Goal: Task Accomplishment & Management: Manage account settings

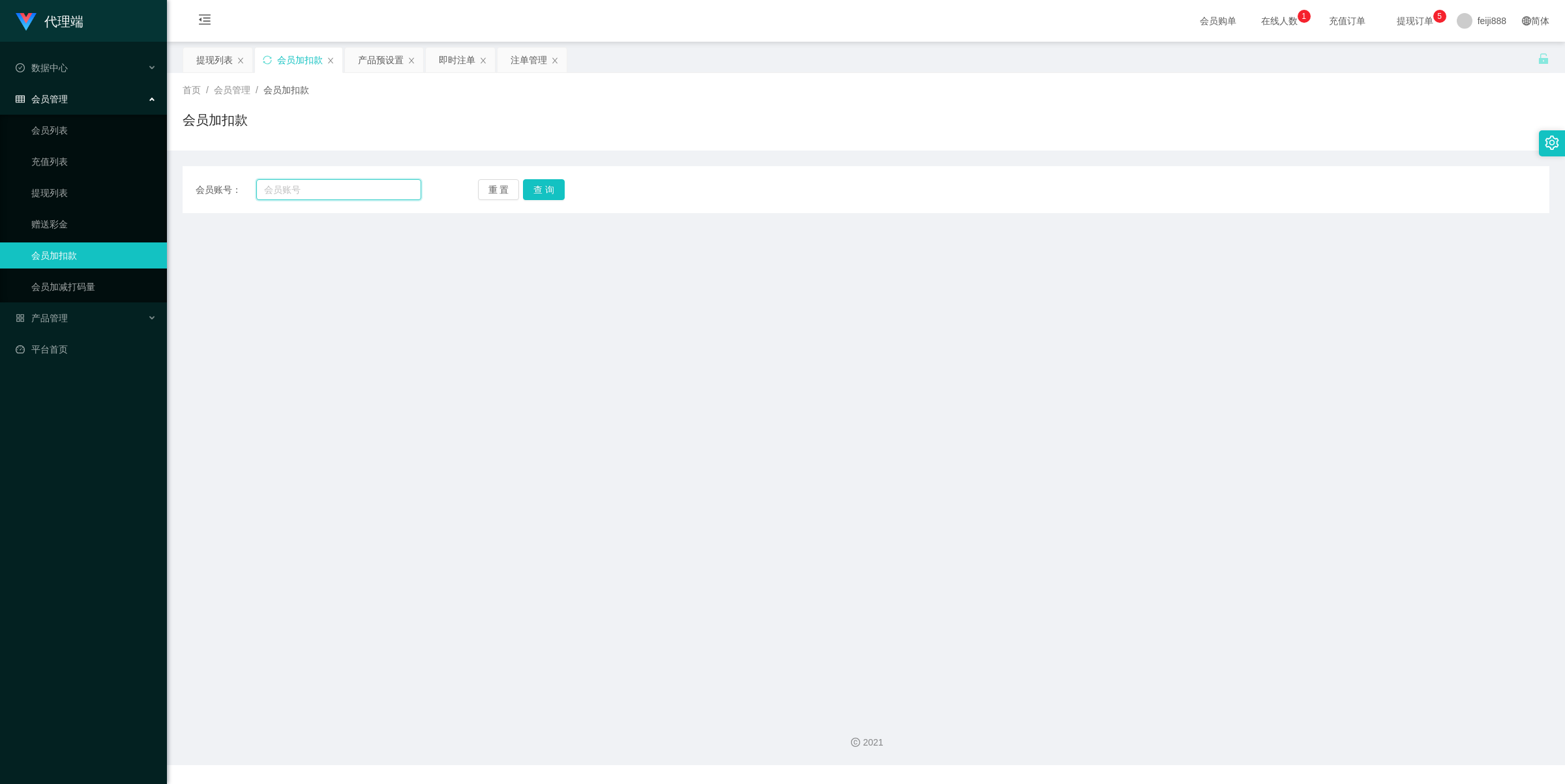
click at [352, 189] on input "text" at bounding box center [339, 190] width 165 height 21
paste input "6585954661"
type input "6585954661"
click at [540, 191] on button "查 询" at bounding box center [543, 190] width 42 height 21
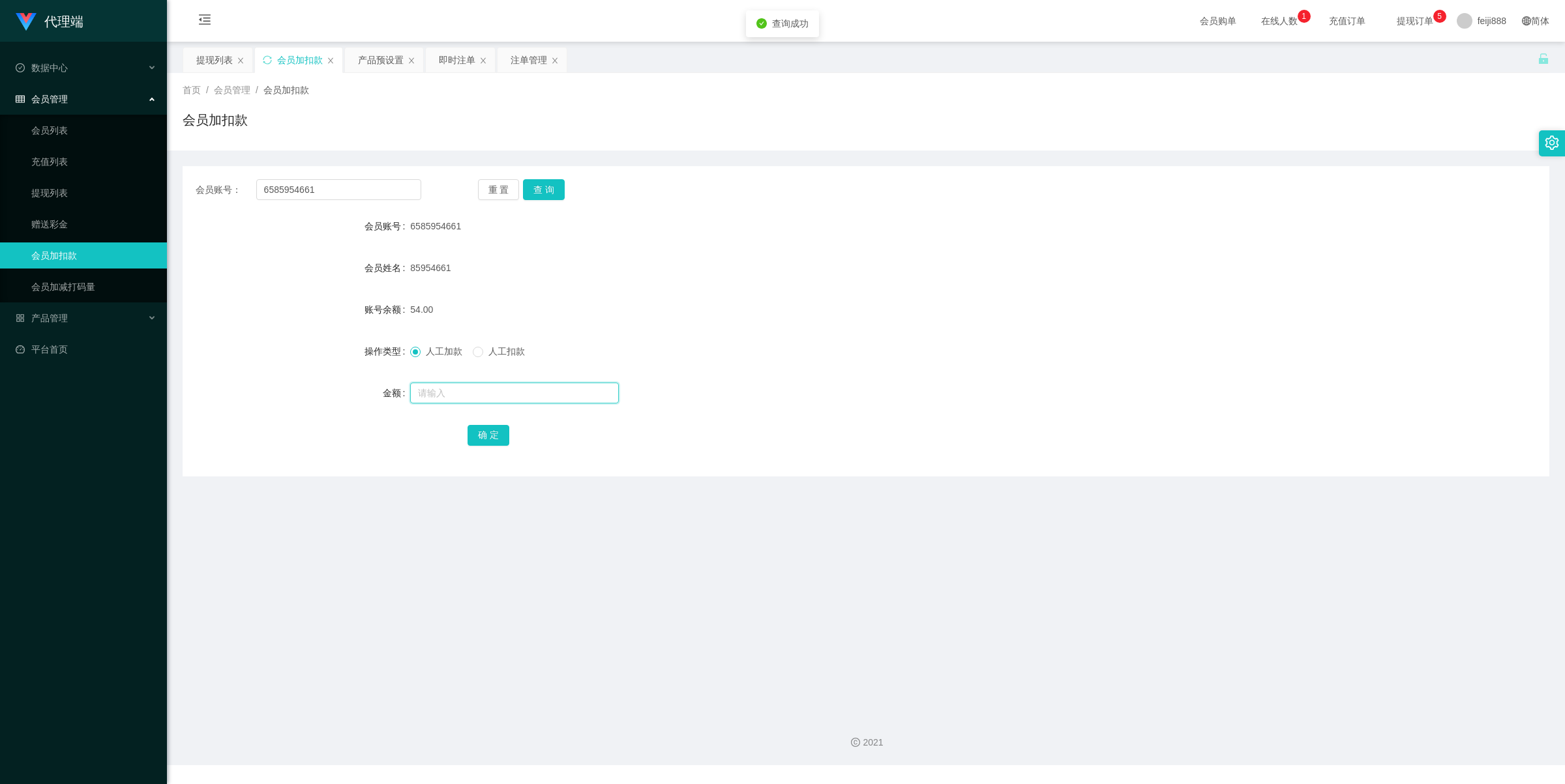
click at [506, 396] on input "text" at bounding box center [514, 393] width 209 height 21
click at [506, 395] on input "text" at bounding box center [514, 393] width 209 height 21
click at [755, 256] on div "85954661" at bounding box center [809, 268] width 798 height 26
click at [210, 62] on div "提现列表" at bounding box center [215, 60] width 37 height 25
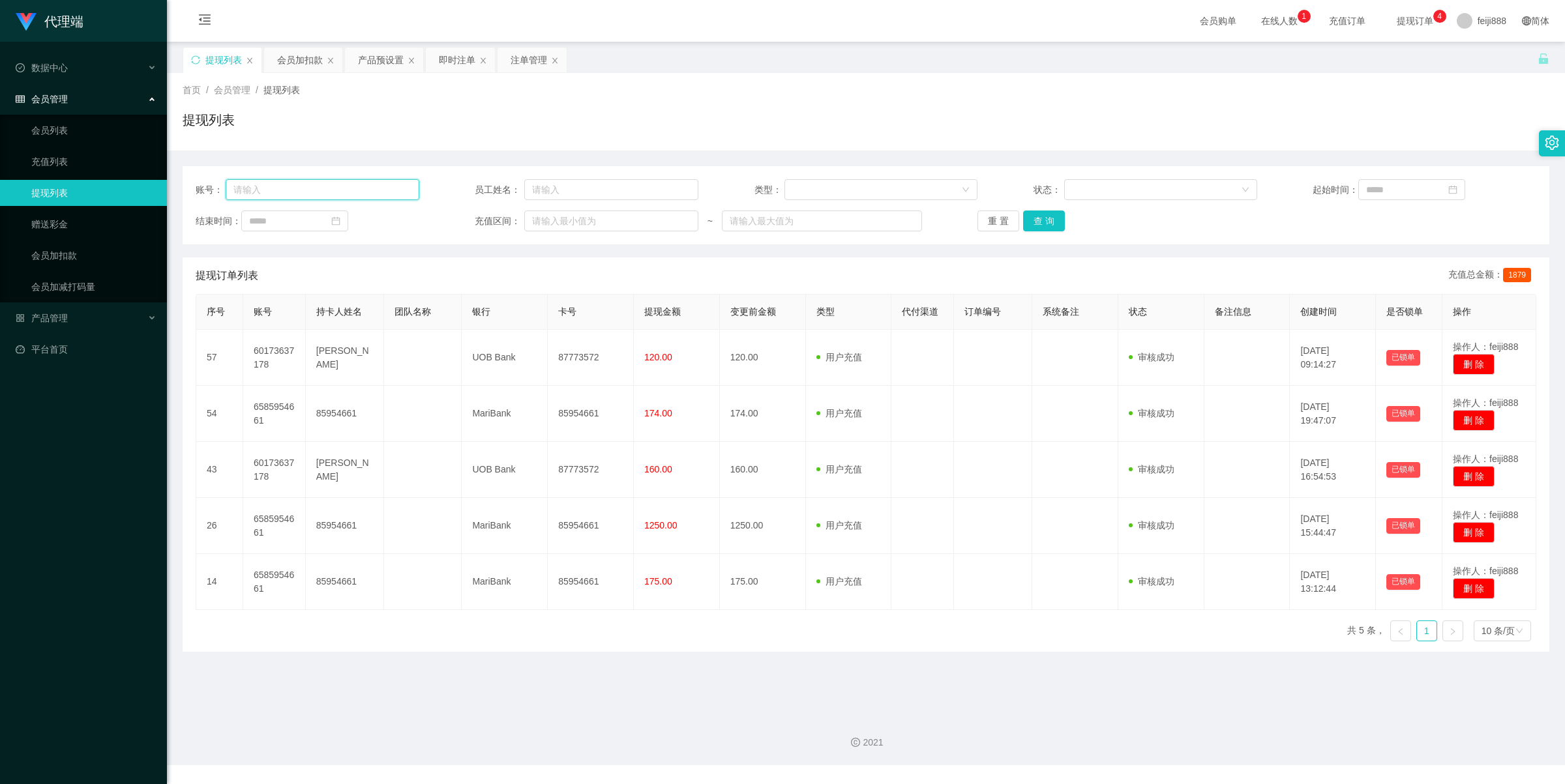
drag, startPoint x: 359, startPoint y: 193, endPoint x: 386, endPoint y: 193, distance: 27.0
click at [359, 193] on input "text" at bounding box center [322, 190] width 193 height 21
paste input "6585954661"
type input "6585954661"
click at [1042, 219] on button "查 询" at bounding box center [1044, 221] width 42 height 21
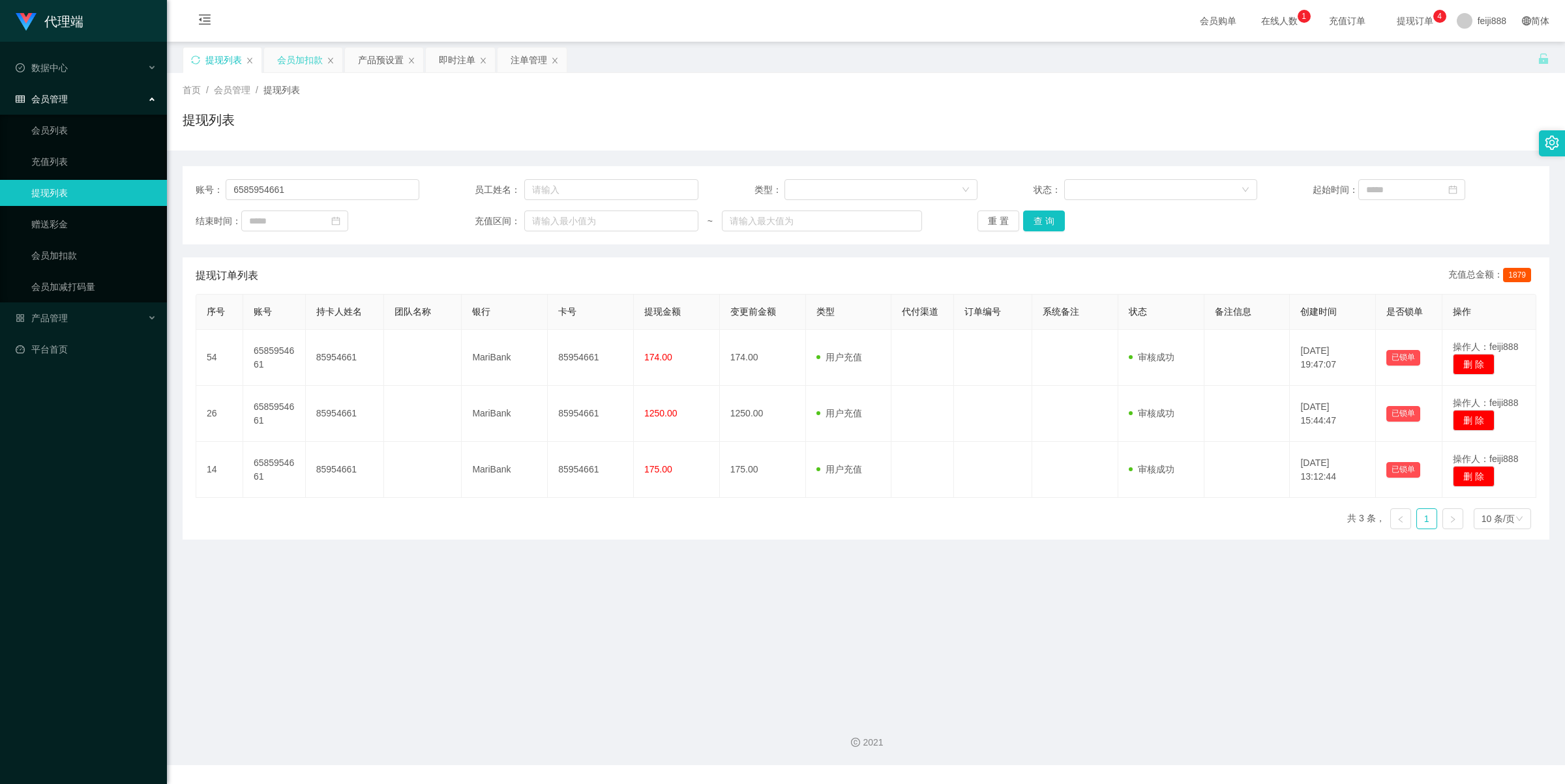
click at [301, 63] on div "会员加扣款" at bounding box center [299, 60] width 46 height 25
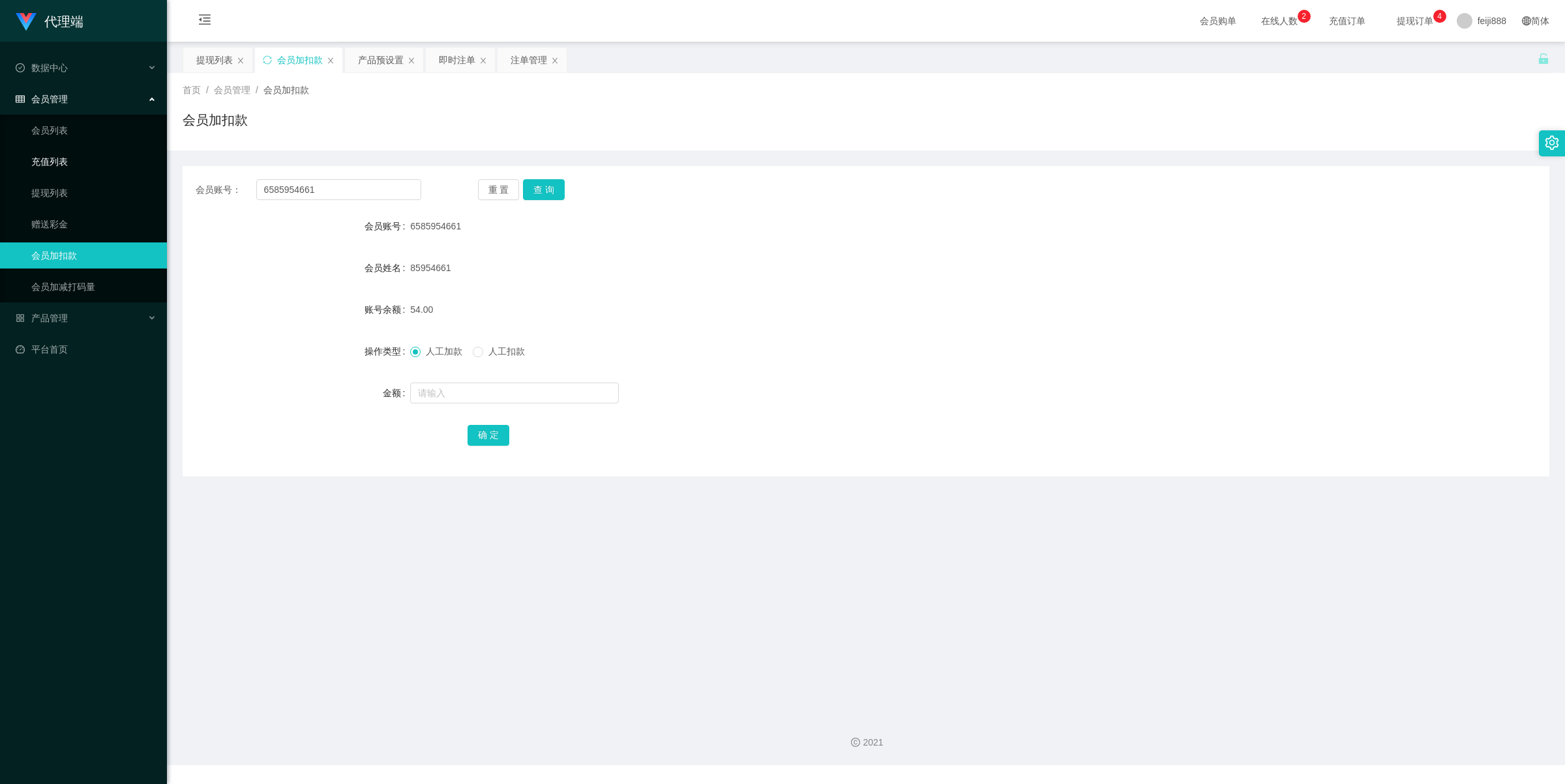
click at [70, 154] on link "充值列表" at bounding box center [94, 161] width 125 height 26
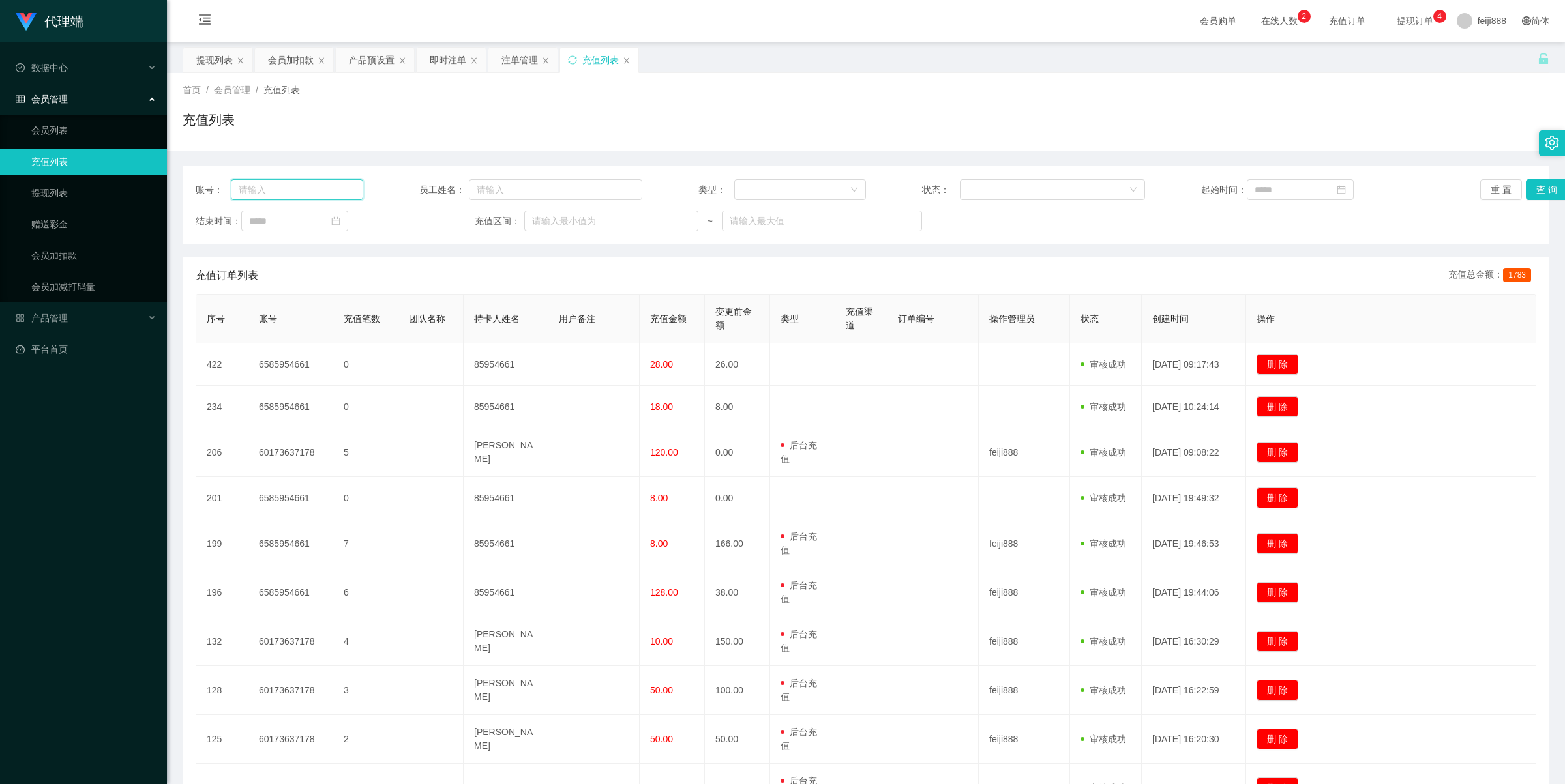
drag, startPoint x: 300, startPoint y: 184, endPoint x: 307, endPoint y: 186, distance: 7.3
click at [300, 184] on input "text" at bounding box center [297, 190] width 132 height 21
paste input "6585954661"
type input "6585954661"
click at [1530, 192] on button "查 询" at bounding box center [1547, 190] width 42 height 21
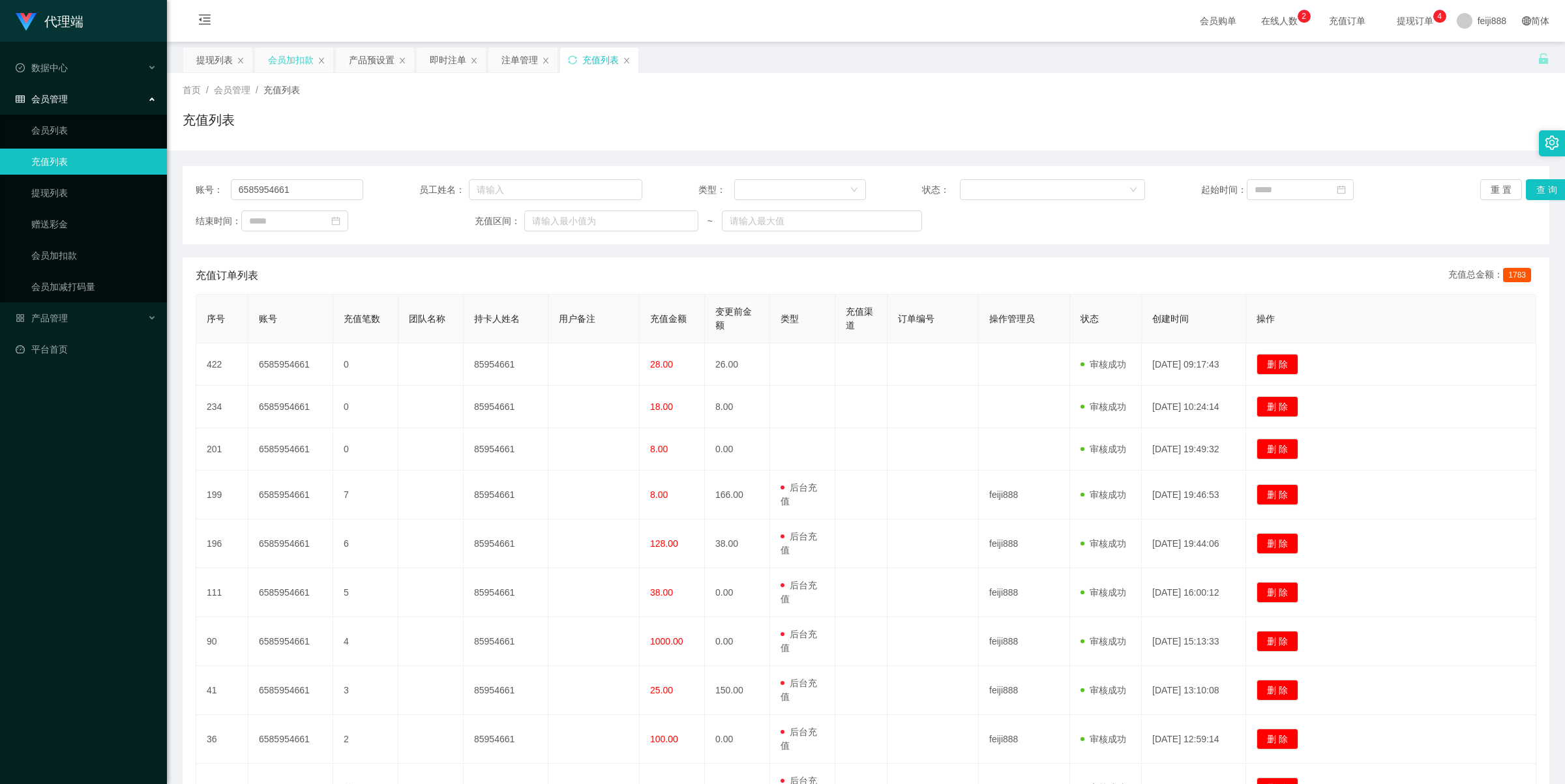
click at [289, 62] on div "会员加扣款" at bounding box center [290, 60] width 46 height 25
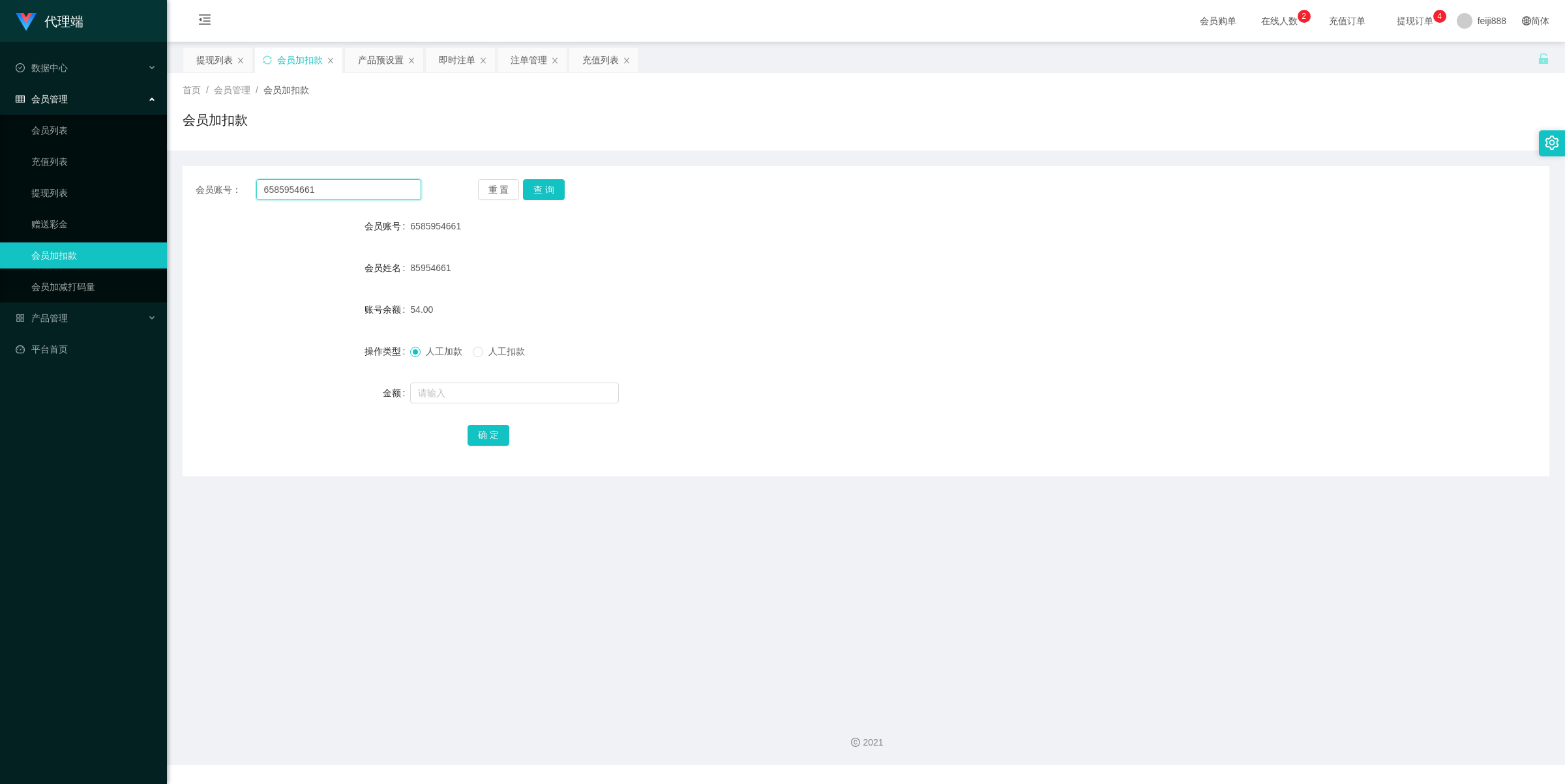
click at [338, 189] on input "6585954661" at bounding box center [339, 190] width 165 height 21
drag, startPoint x: 346, startPoint y: 187, endPoint x: 185, endPoint y: 181, distance: 161.1
click at [185, 181] on div "会员账号： 6585954661 重 置 查 询" at bounding box center [866, 190] width 1367 height 21
click at [547, 189] on button "查 询" at bounding box center [543, 190] width 42 height 21
click at [459, 386] on input "text" at bounding box center [514, 393] width 209 height 21
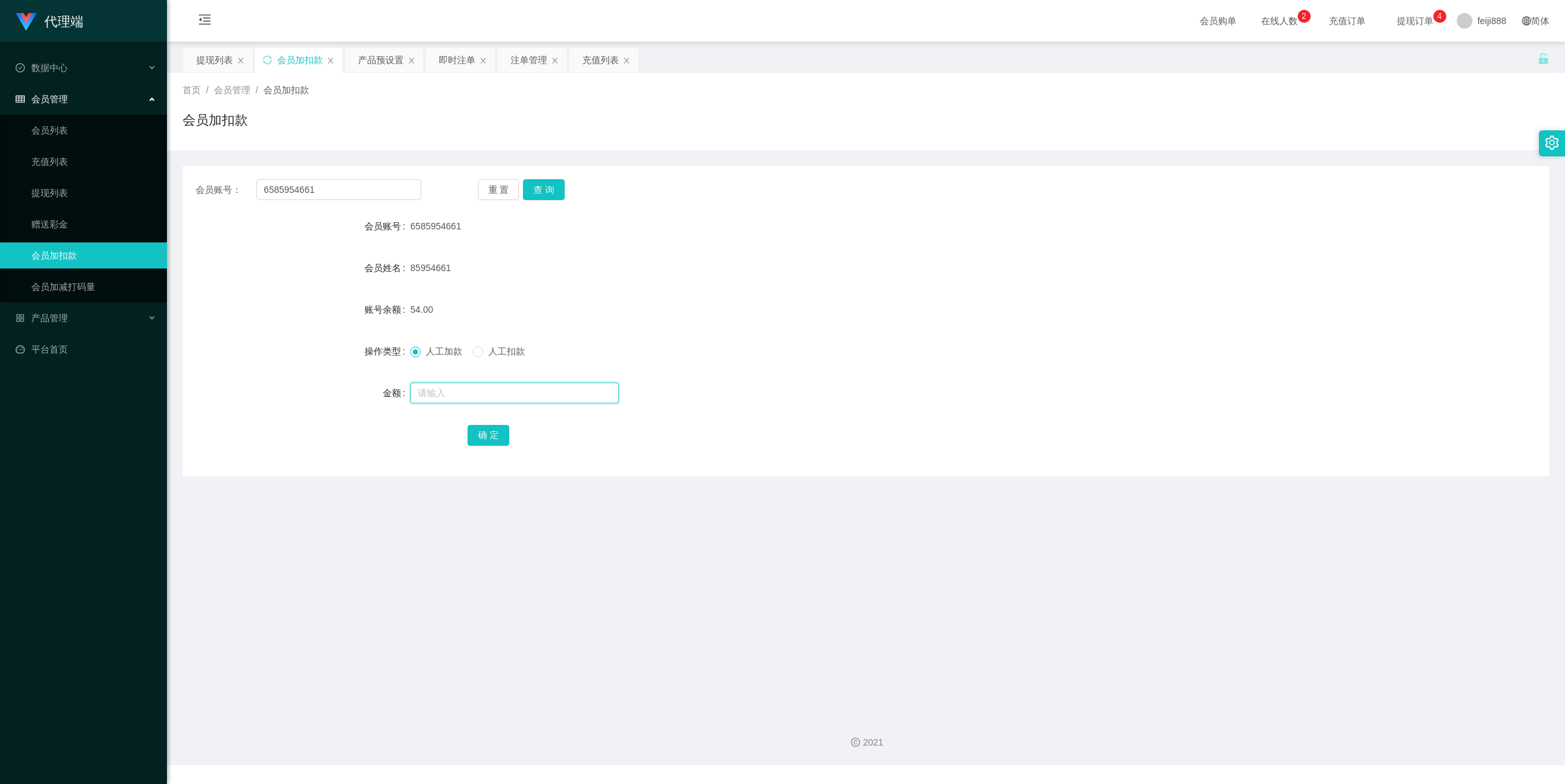
click at [445, 397] on input "text" at bounding box center [514, 393] width 209 height 21
type input "834"
click at [417, 471] on div "会员账号： 6585954661 重 置 查 询 会员账号 6585954661 会员姓名 85954661 账号余额 54.00 操作类型 人工加款 人工扣…" at bounding box center [866, 321] width 1367 height 311
drag, startPoint x: 496, startPoint y: 432, endPoint x: 463, endPoint y: 464, distance: 46.0
click at [470, 458] on div "会员账号： 6585954661 重 置 查 询 会员账号 6585954661 会员姓名 85954661 账号余额 54.00 操作类型 人工加款 人工扣…" at bounding box center [866, 321] width 1367 height 311
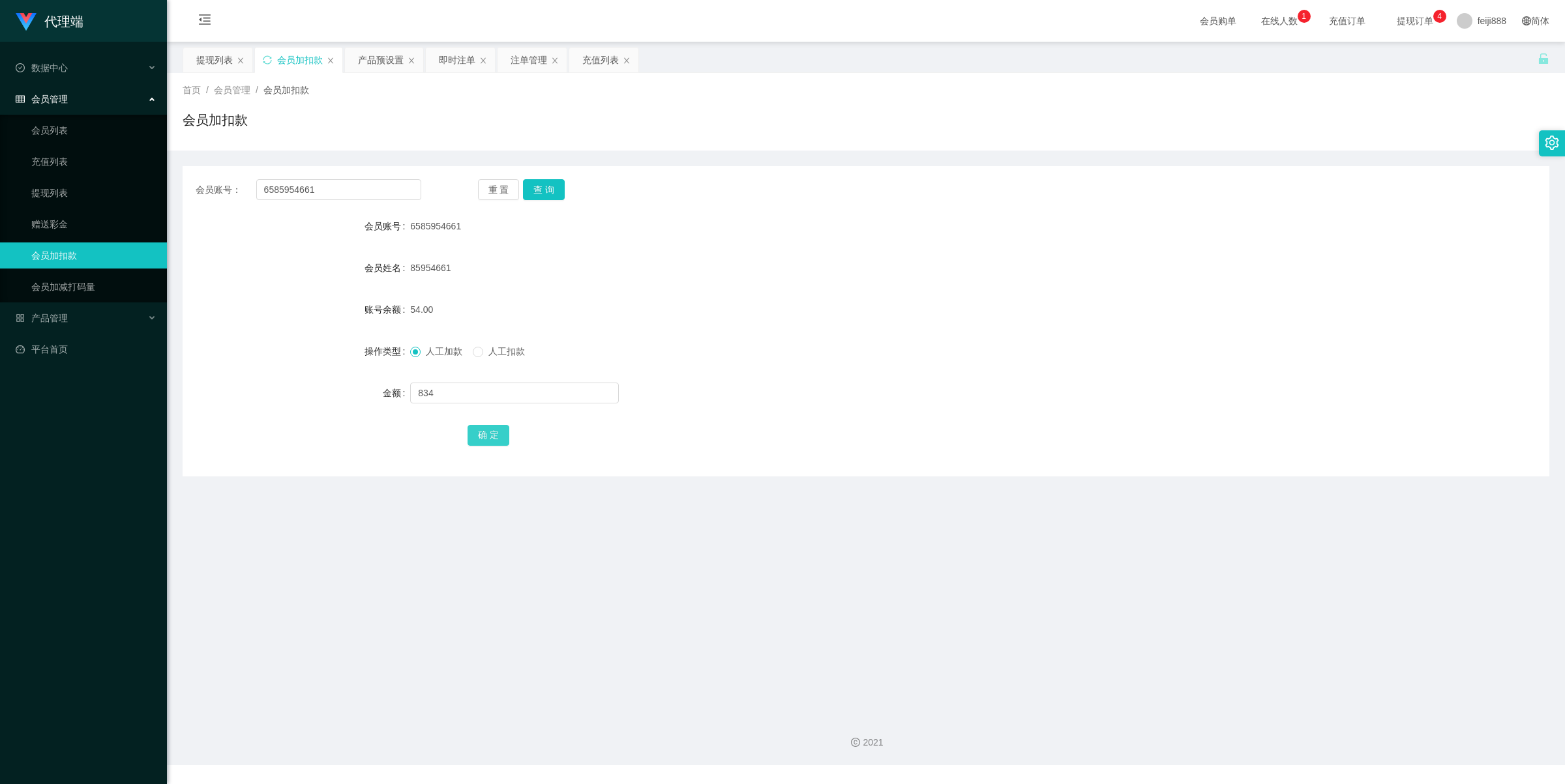
click at [488, 429] on button "确 定" at bounding box center [488, 435] width 42 height 21
click at [371, 463] on div "会员账号： 6585954661 重 置 查 询 会员账号 6585954661 会员姓名 85954661 账号余额 888.00 操作类型 人工加款 人工…" at bounding box center [866, 321] width 1367 height 311
click at [728, 279] on div "85954661" at bounding box center [809, 268] width 798 height 26
click at [471, 390] on input "text" at bounding box center [514, 393] width 209 height 21
type input "54"
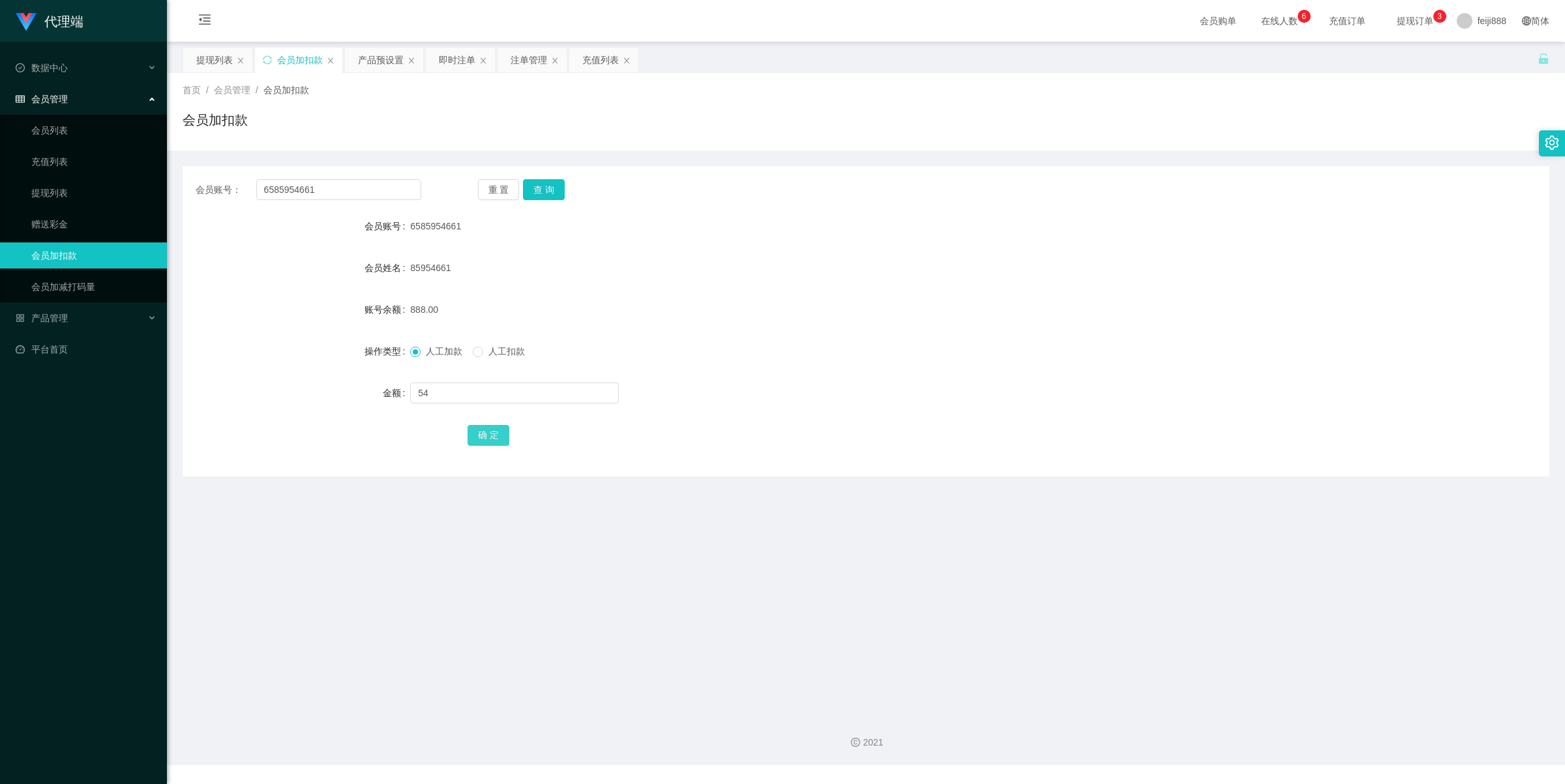
click at [484, 428] on button "确 定" at bounding box center [488, 435] width 42 height 21
drag, startPoint x: 1068, startPoint y: 300, endPoint x: 1242, endPoint y: 111, distance: 256.9
click at [1082, 289] on form "会员账号 6585954661 会员姓名 85954661 账号余额 942.00 操作类型 人工加款 人工扣款 金额 确 定" at bounding box center [866, 330] width 1367 height 235
